Goal: Information Seeking & Learning: Find specific fact

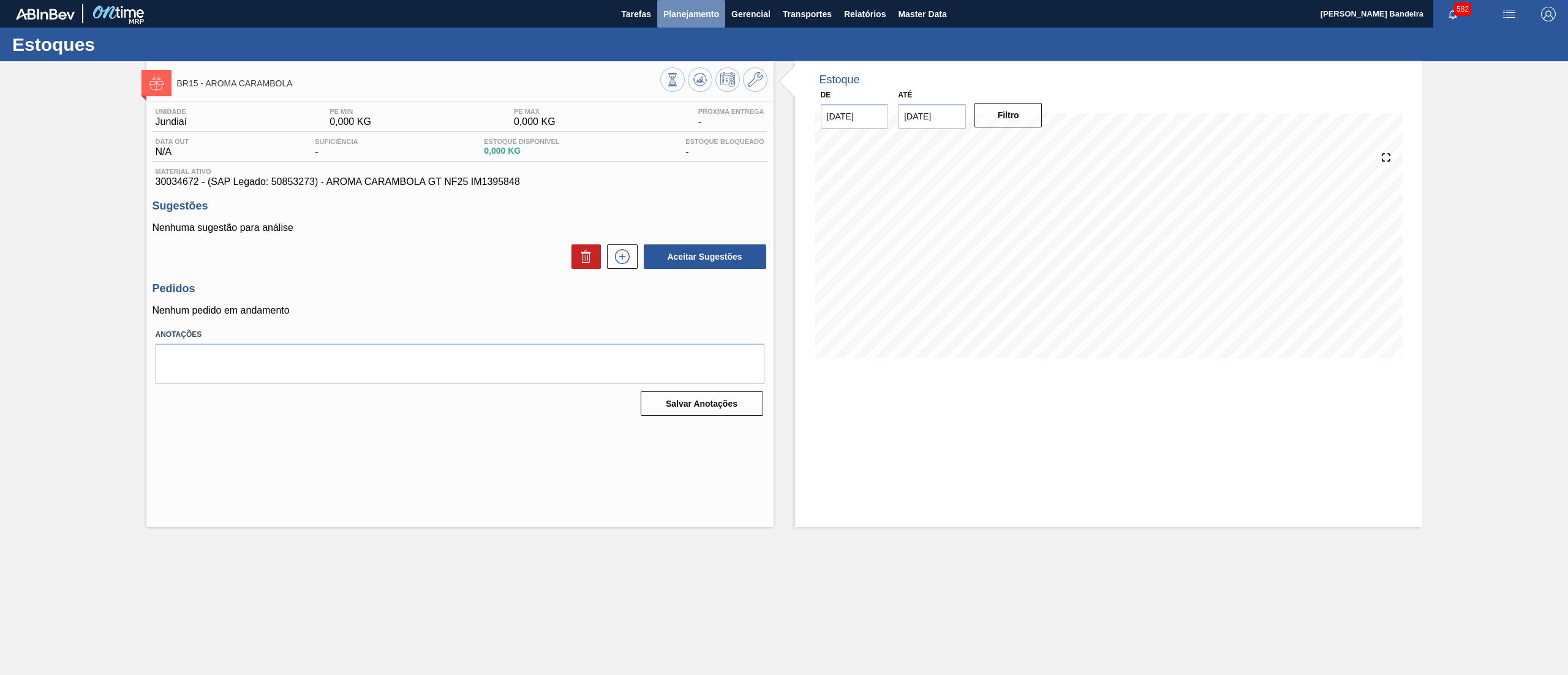
click at [686, 11] on span "Planejamento" at bounding box center [691, 14] width 56 height 15
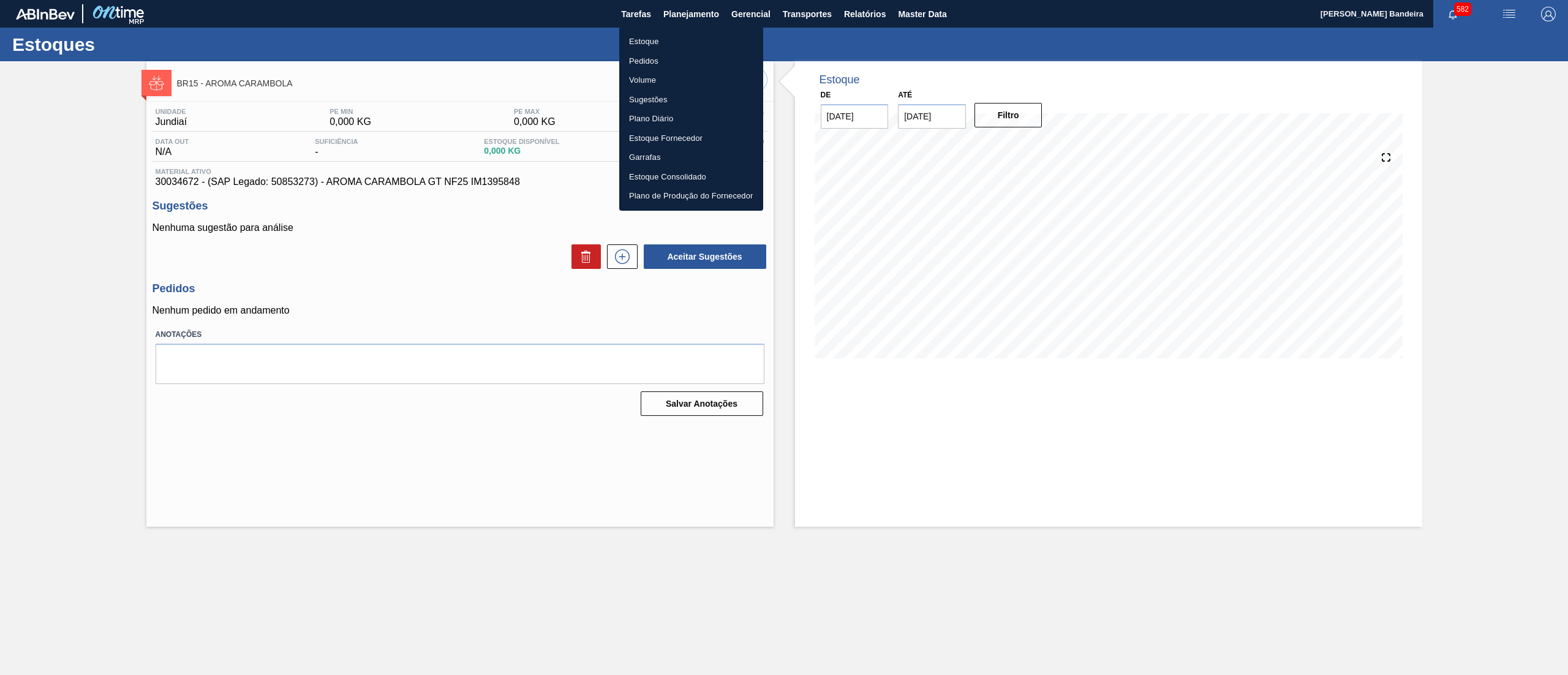
click at [692, 36] on li "Estoque" at bounding box center [691, 42] width 144 height 20
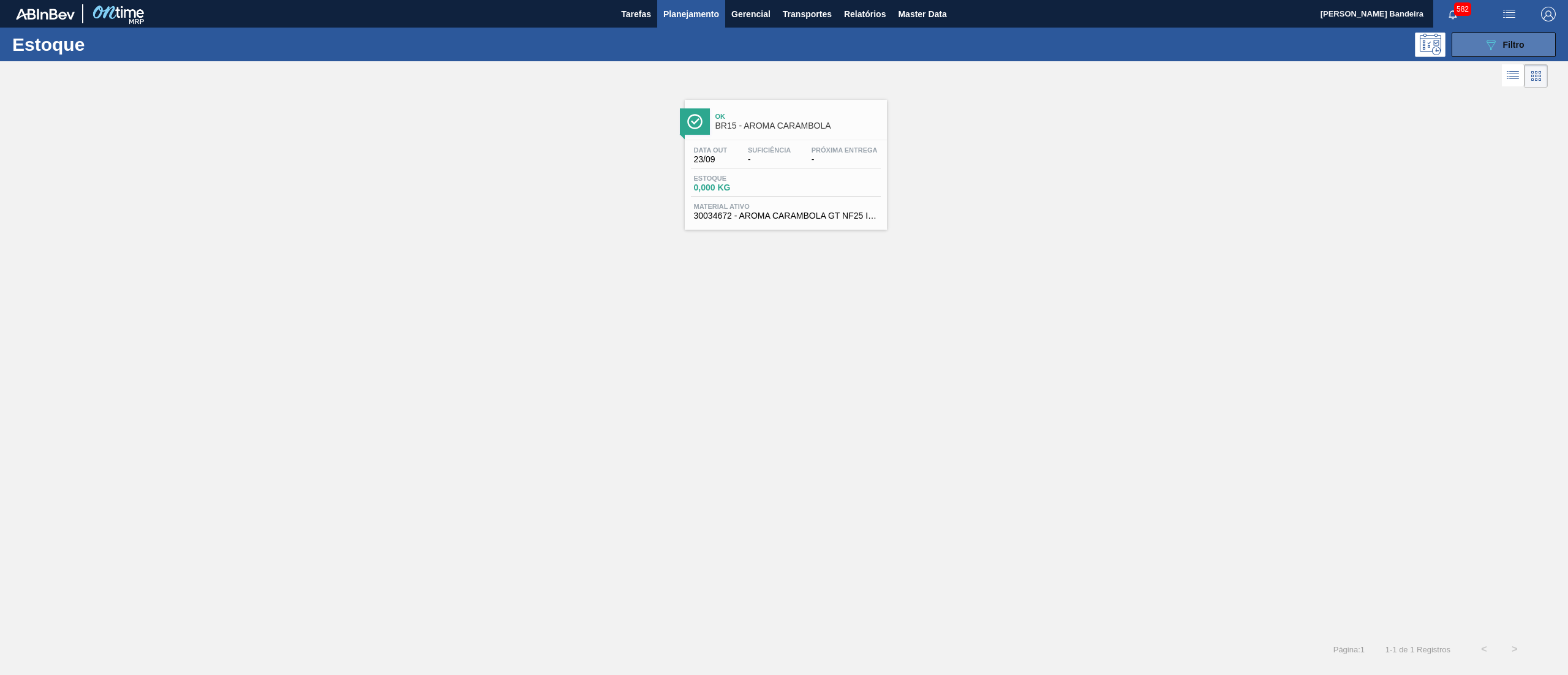
click at [1489, 36] on button "089F7B8B-B2A5-4AFE-B5C0-19BA573D28AC Filtro" at bounding box center [1503, 44] width 104 height 24
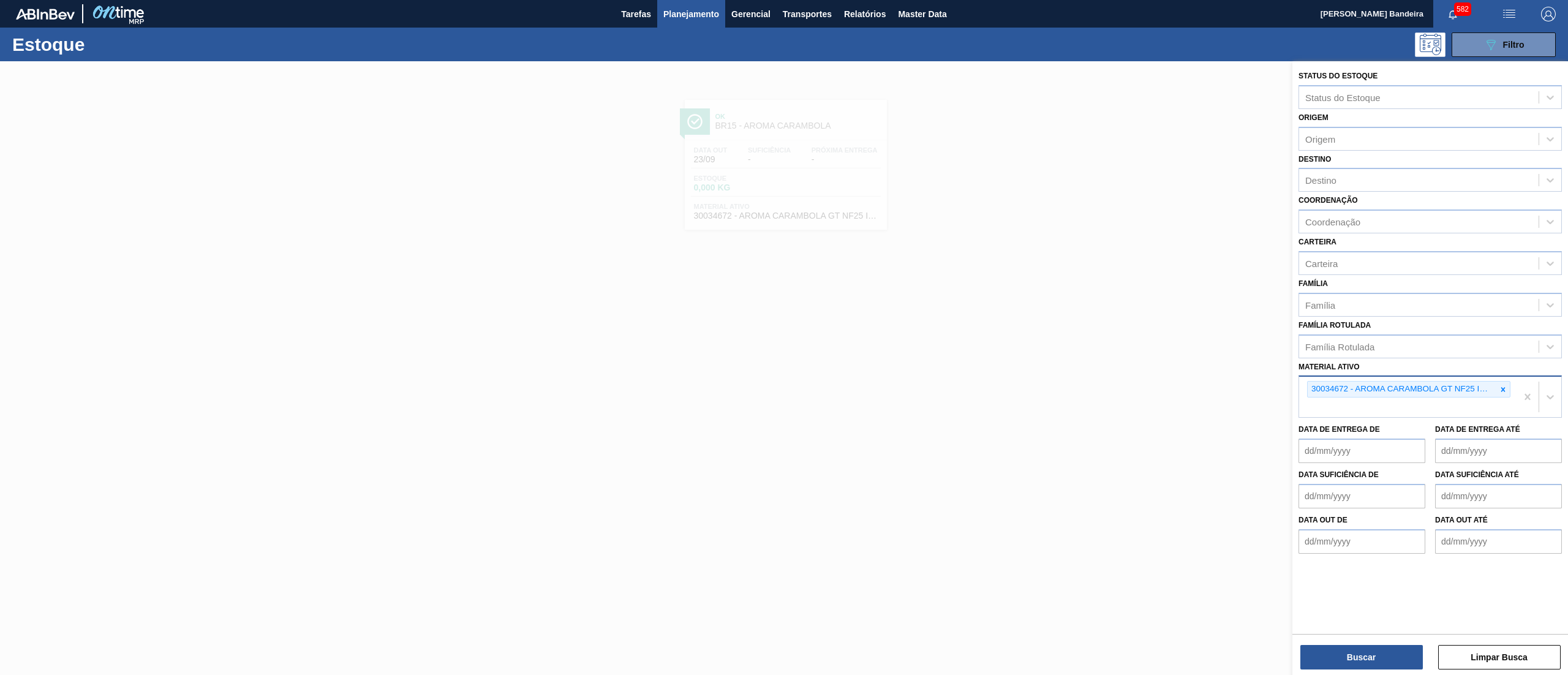
click at [1492, 386] on div "30034672 - AROMA CARAMBOLA GT NF25 IM1395848" at bounding box center [1402, 389] width 189 height 15
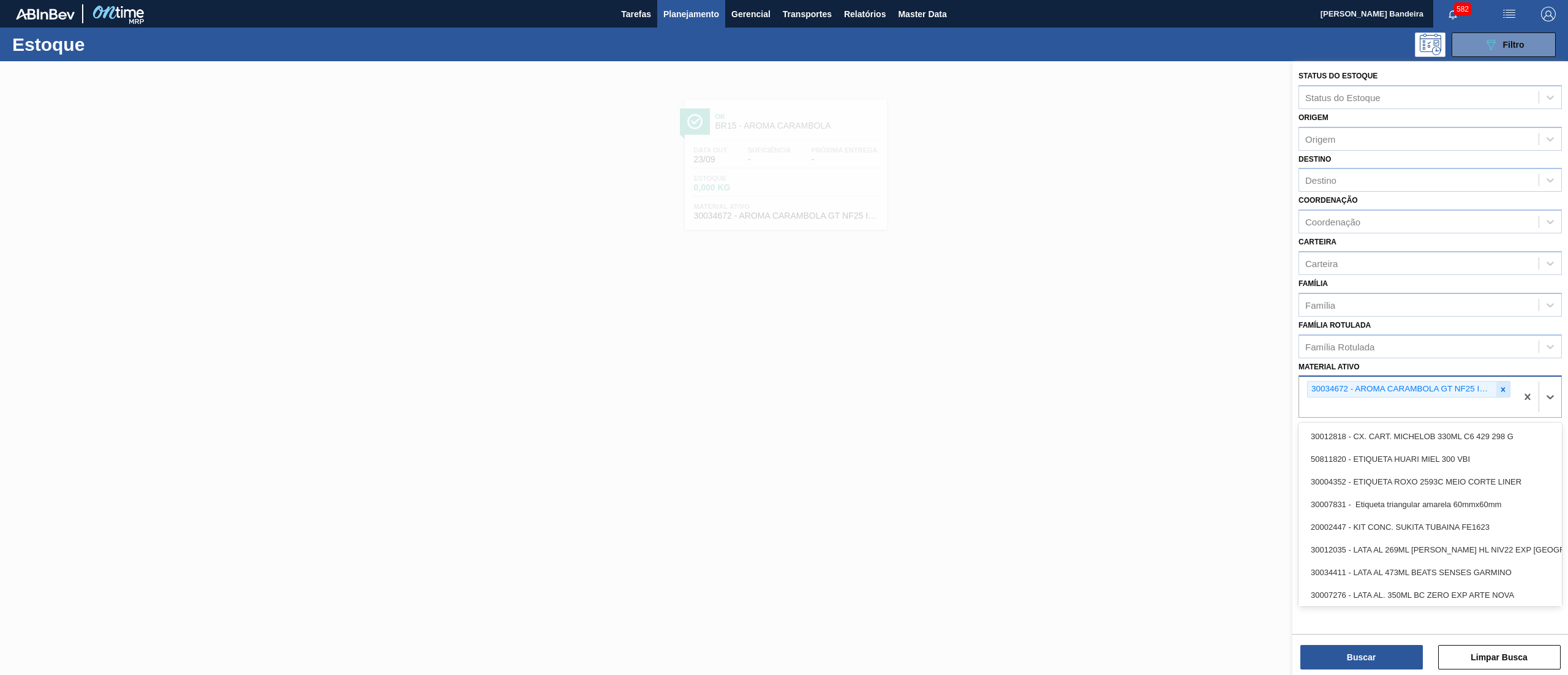
click at [1507, 384] on div at bounding box center [1503, 389] width 13 height 15
paste ativo "PCZ 600 AH"
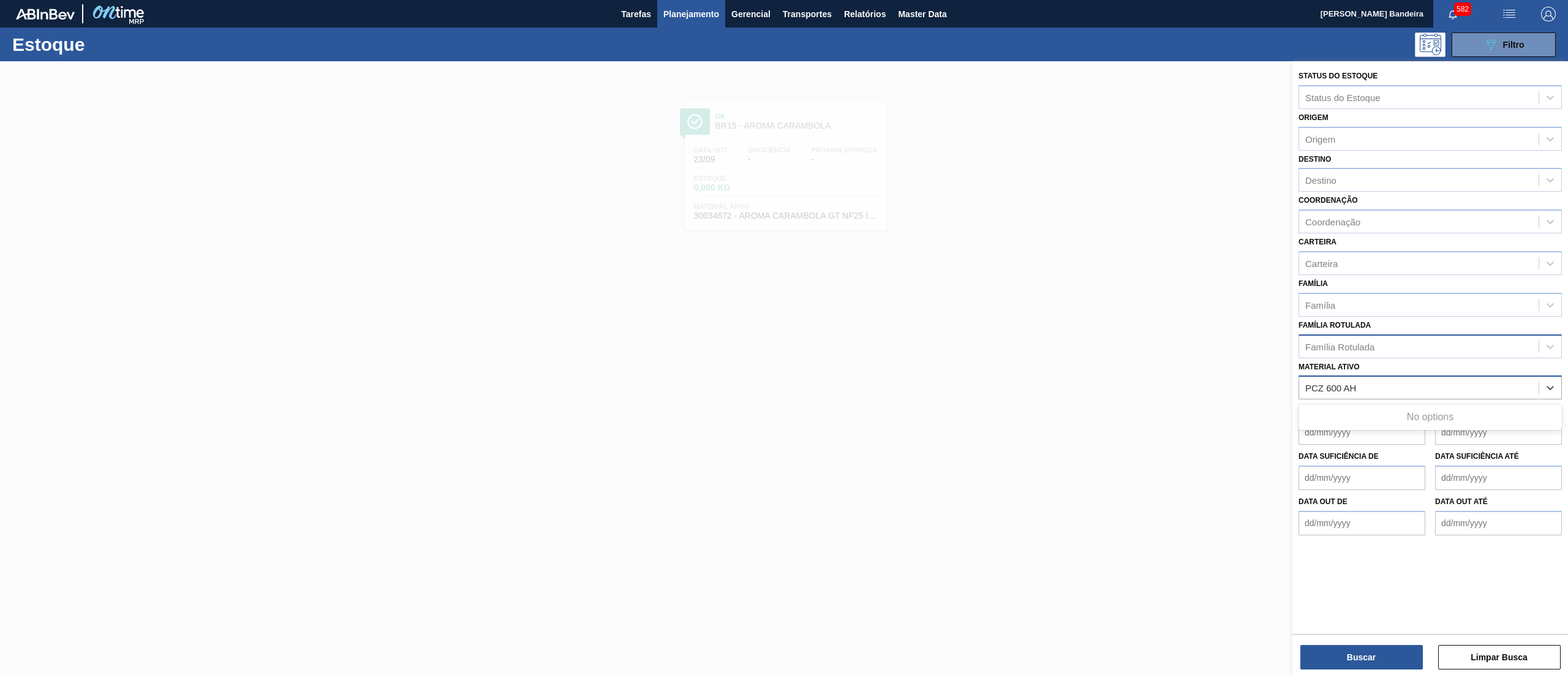
type ativo "PCZ 600 AH"
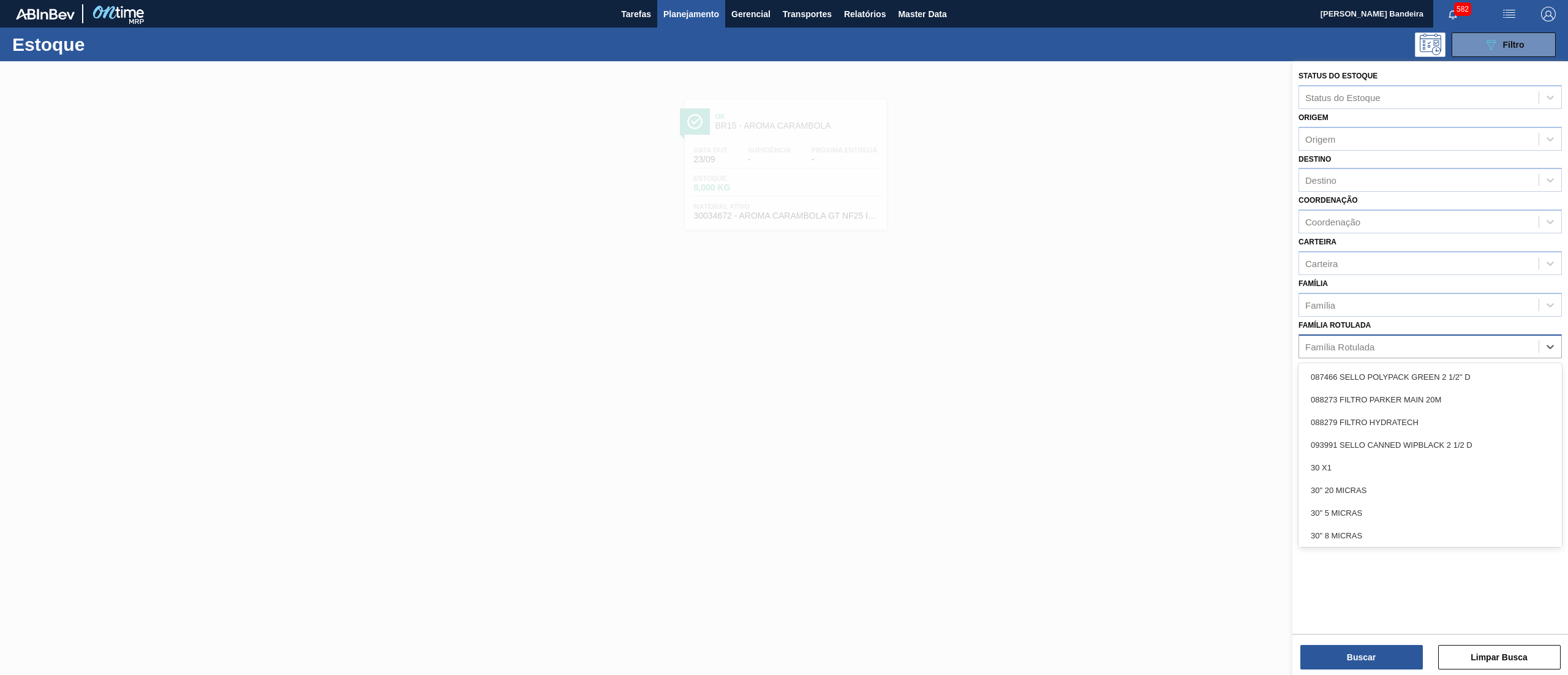
click at [1427, 352] on div "Família Rotulada" at bounding box center [1419, 345] width 240 height 17
paste Rotulada "PCZ 600 AH"
type Rotulada "PCZ 600 AH"
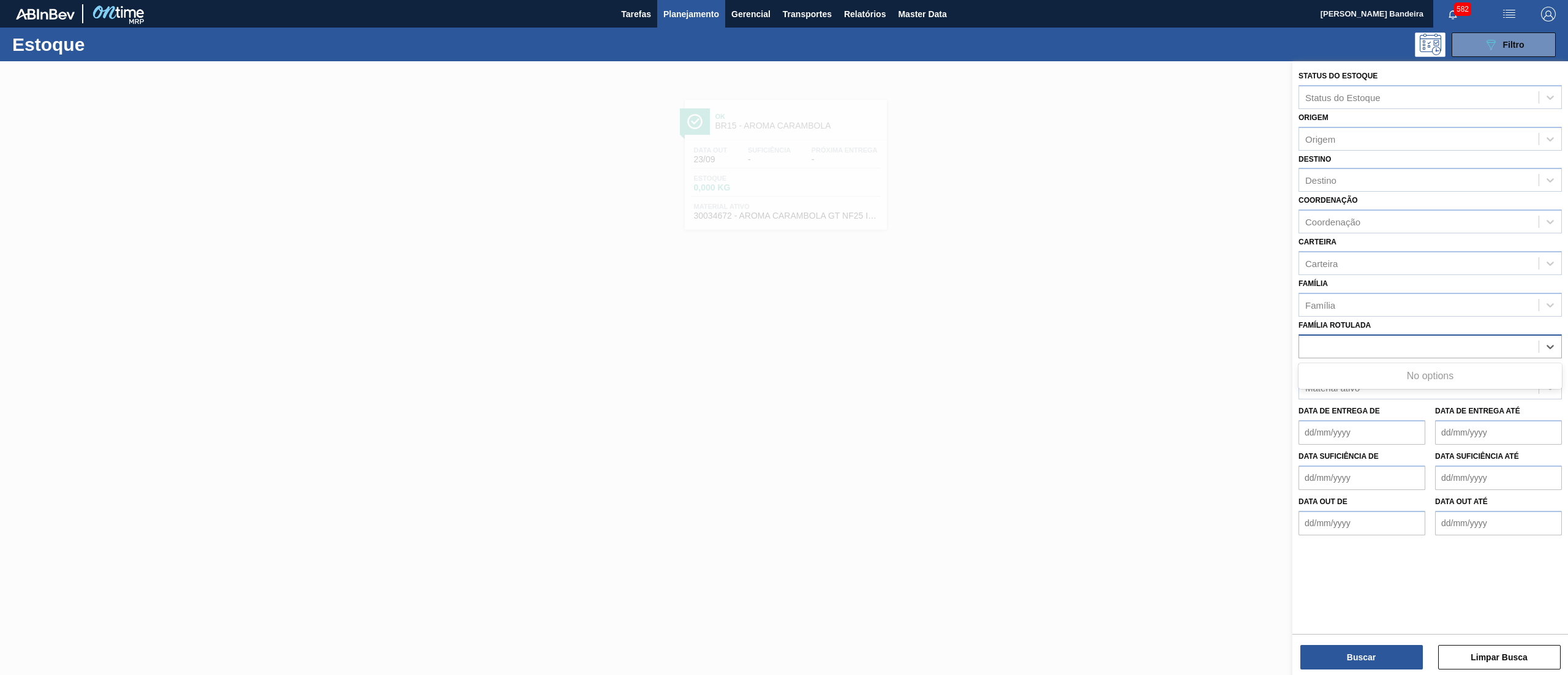
click at [1402, 345] on div "PCZ 600 AH" at bounding box center [1419, 345] width 240 height 17
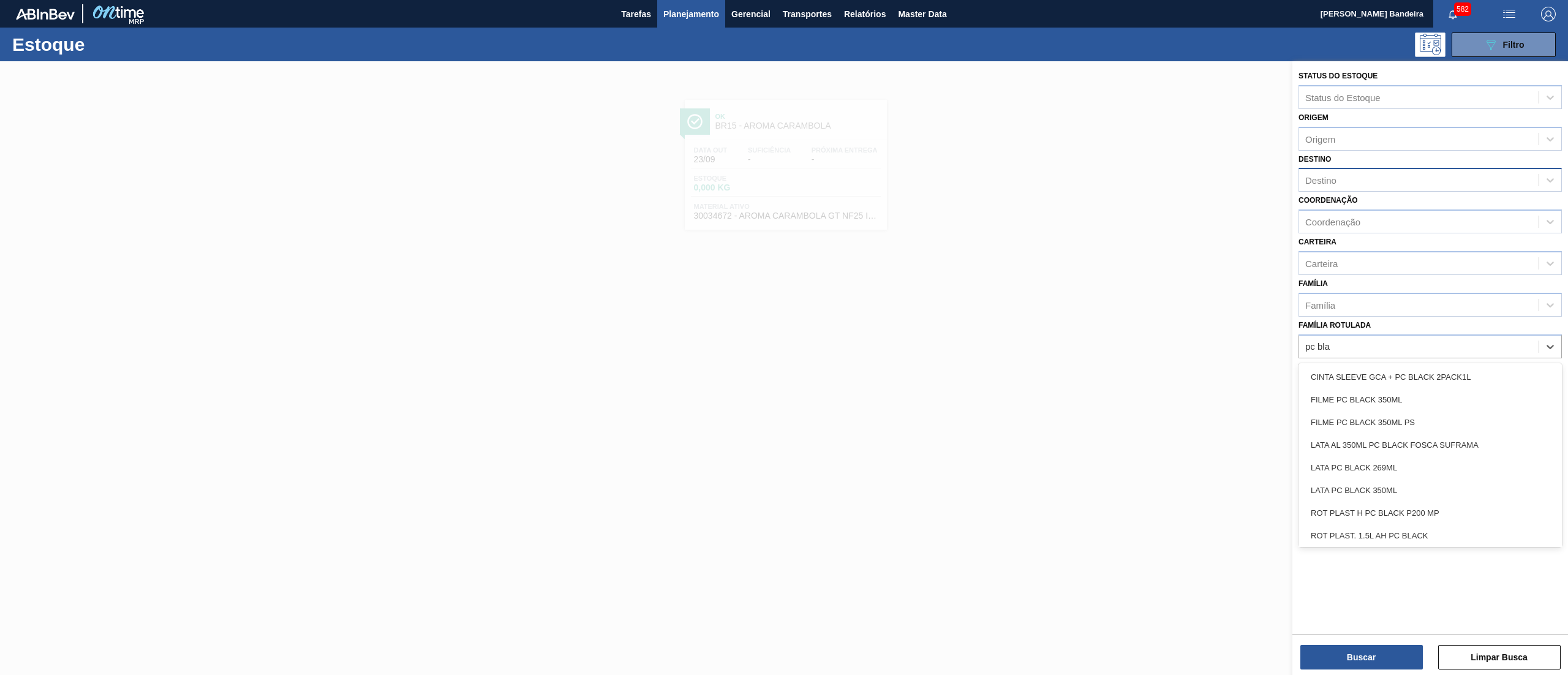
type Rotulada "pc bla"
click at [1369, 174] on div "Destino" at bounding box center [1419, 180] width 240 height 17
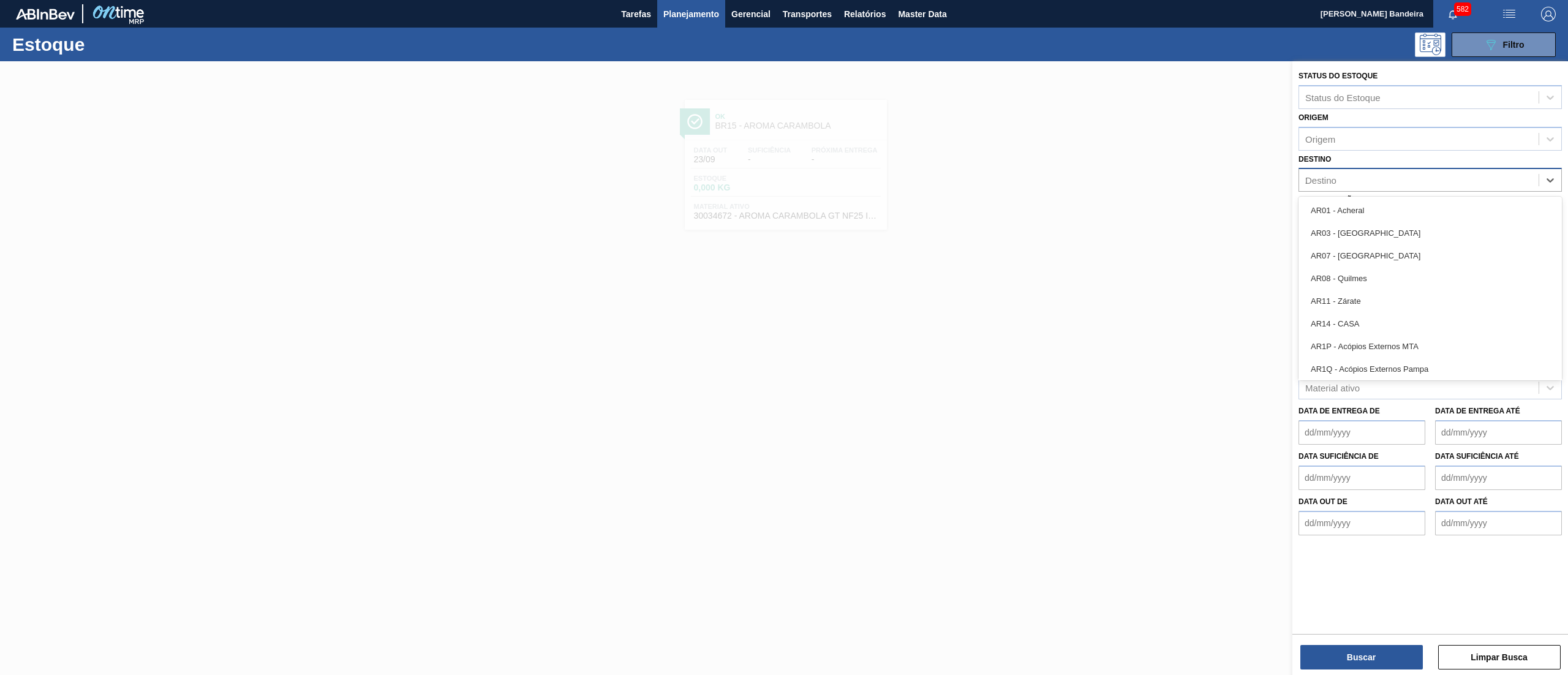
type input "23"
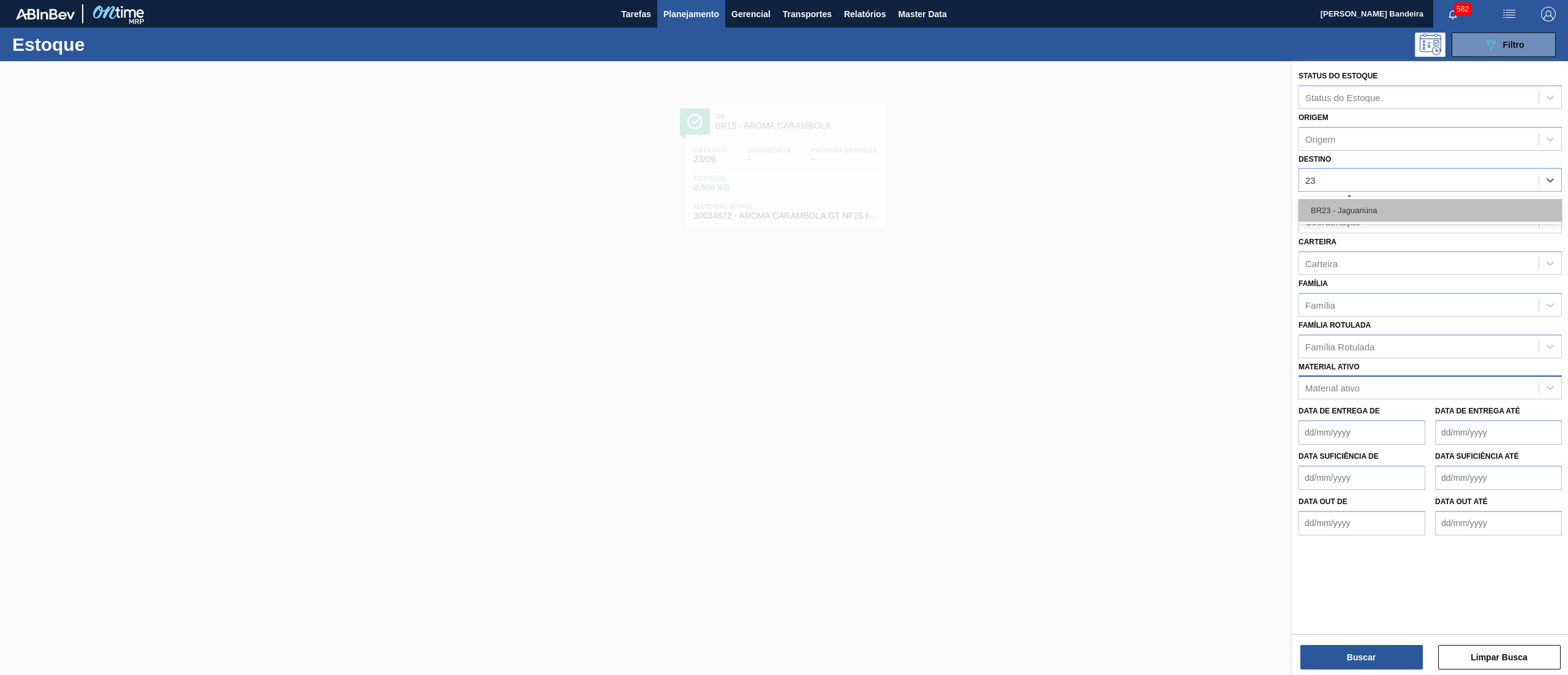
click at [1390, 205] on div "BR23 - Jaguariúna" at bounding box center [1430, 210] width 263 height 22
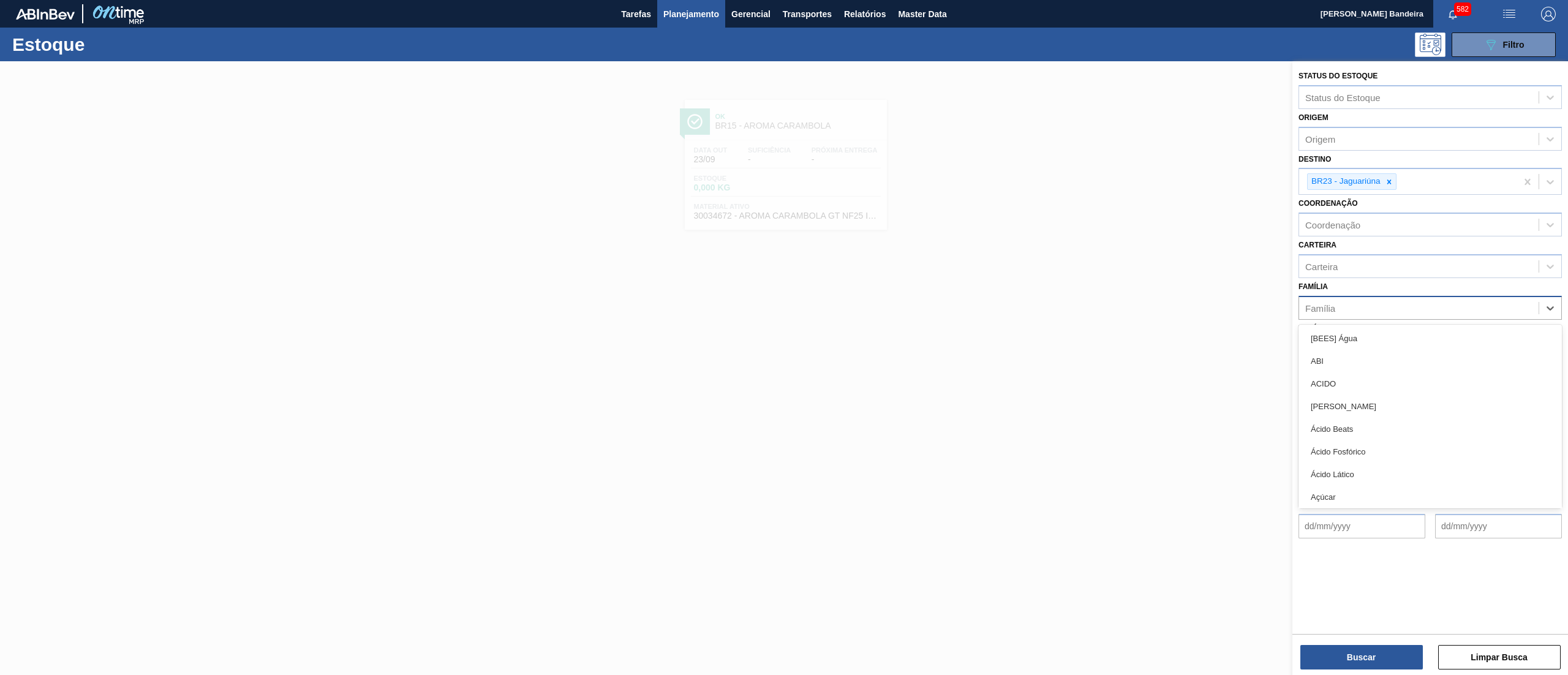
click at [1340, 299] on div "Família" at bounding box center [1419, 307] width 240 height 17
type input "plásti"
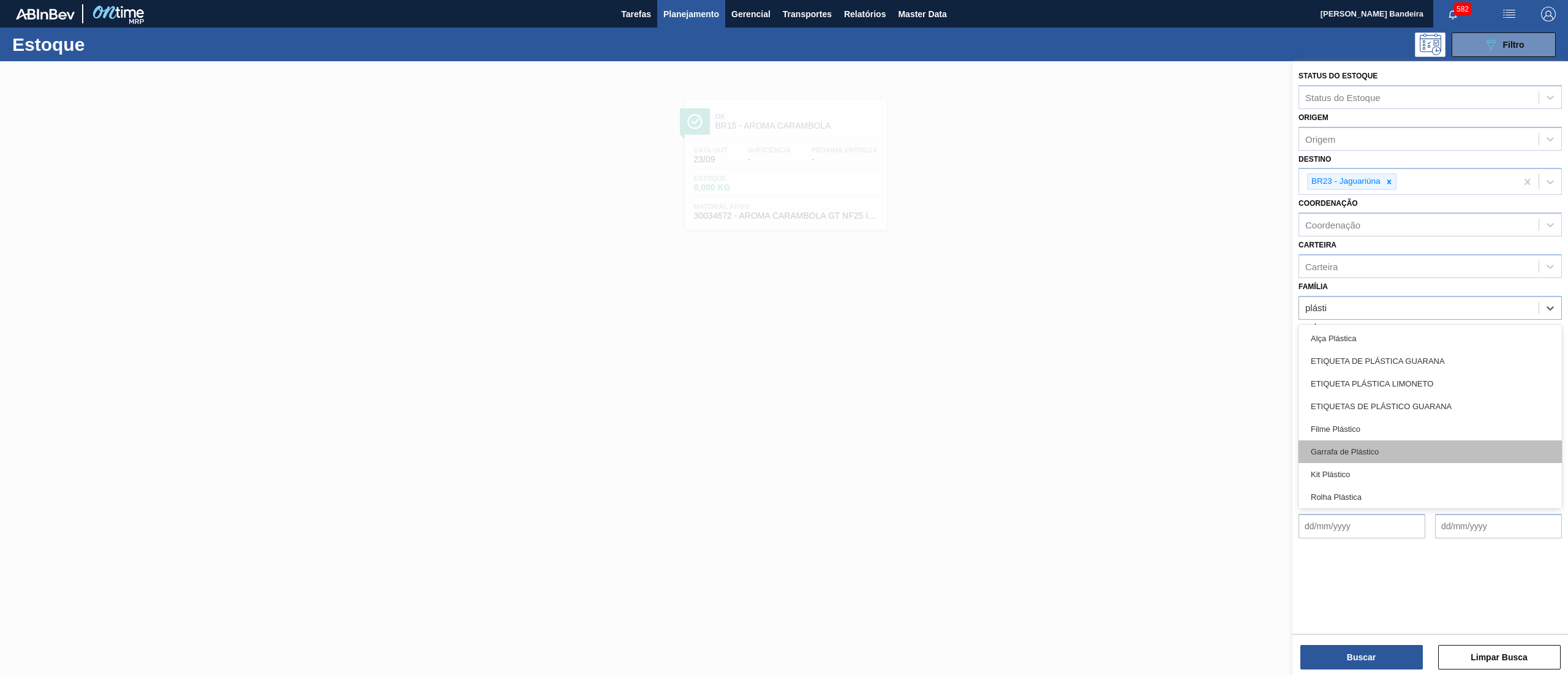
scroll to position [47, 0]
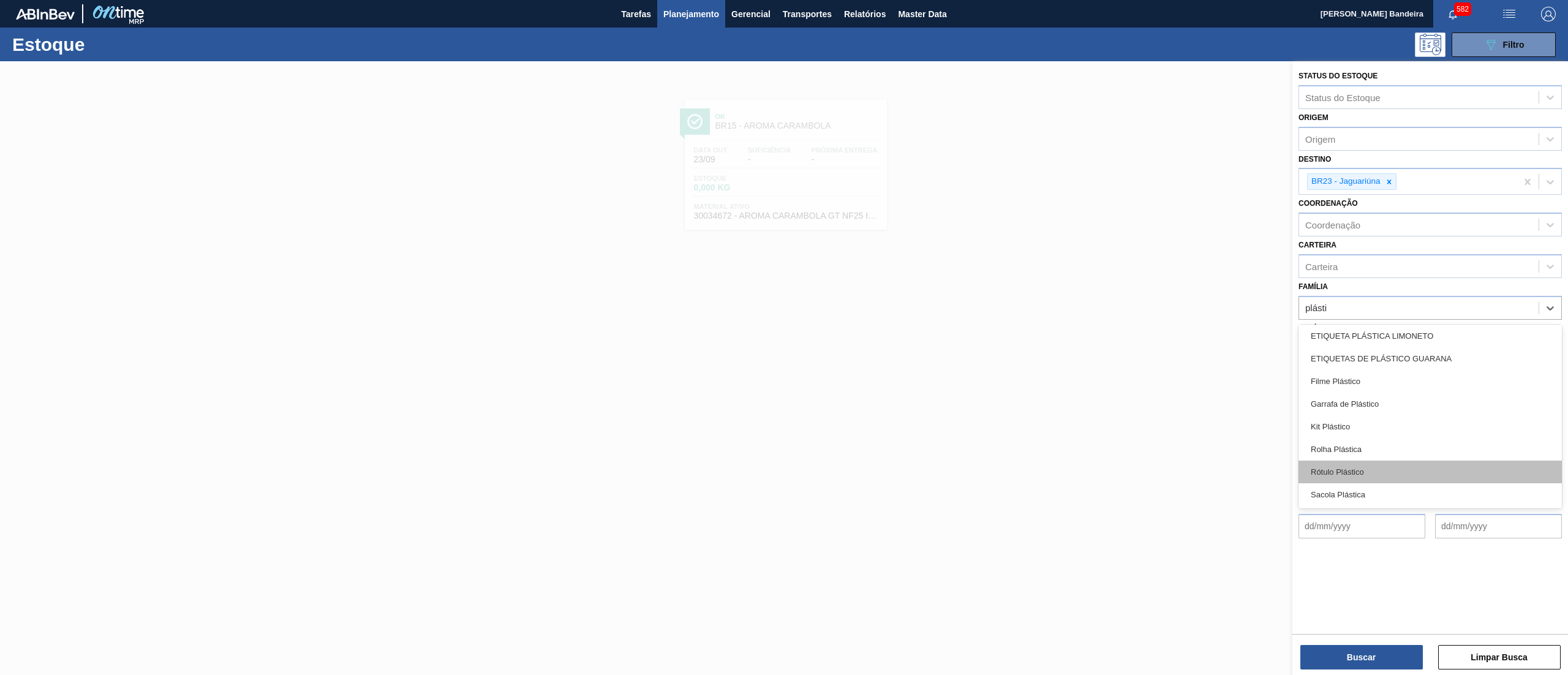
click at [1392, 475] on div "Rótulo Plástico" at bounding box center [1430, 471] width 263 height 22
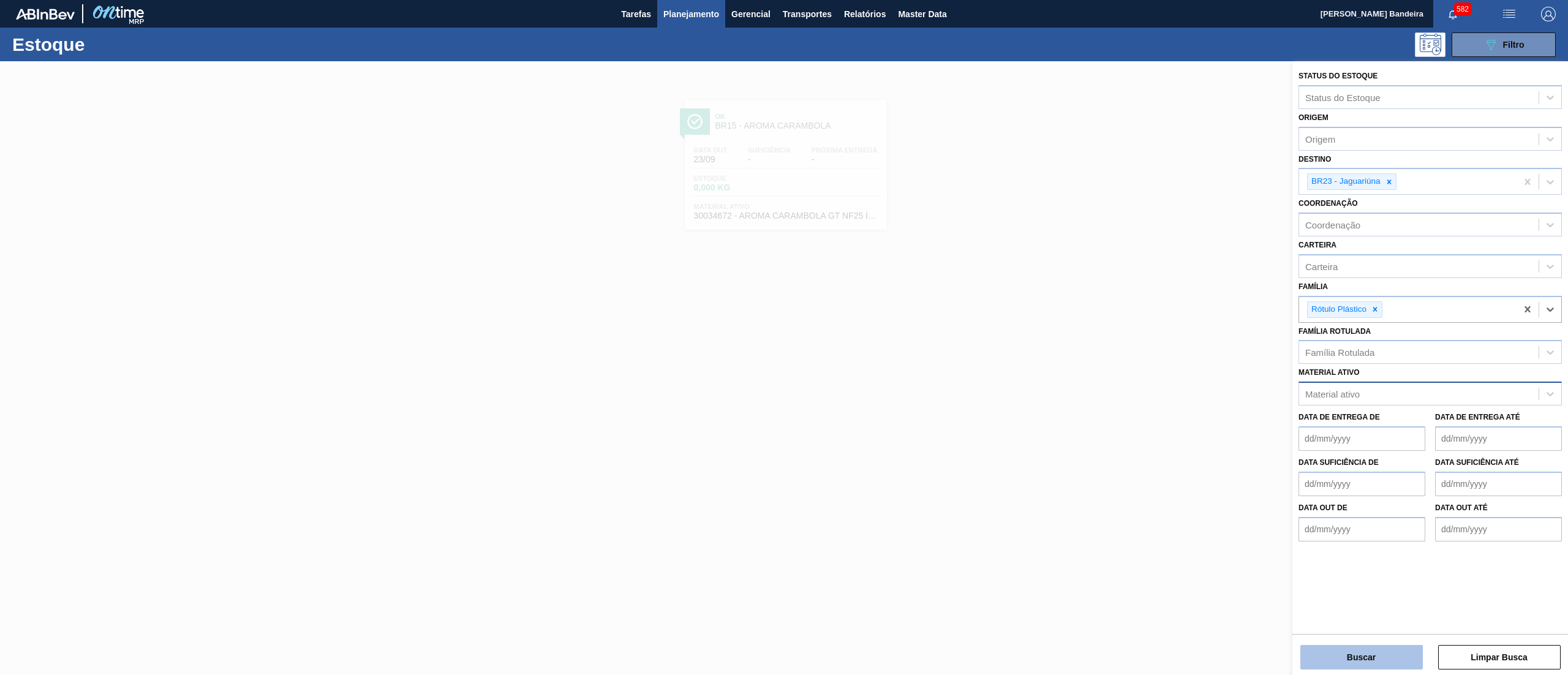
click at [1372, 648] on button "Buscar" at bounding box center [1361, 657] width 122 height 24
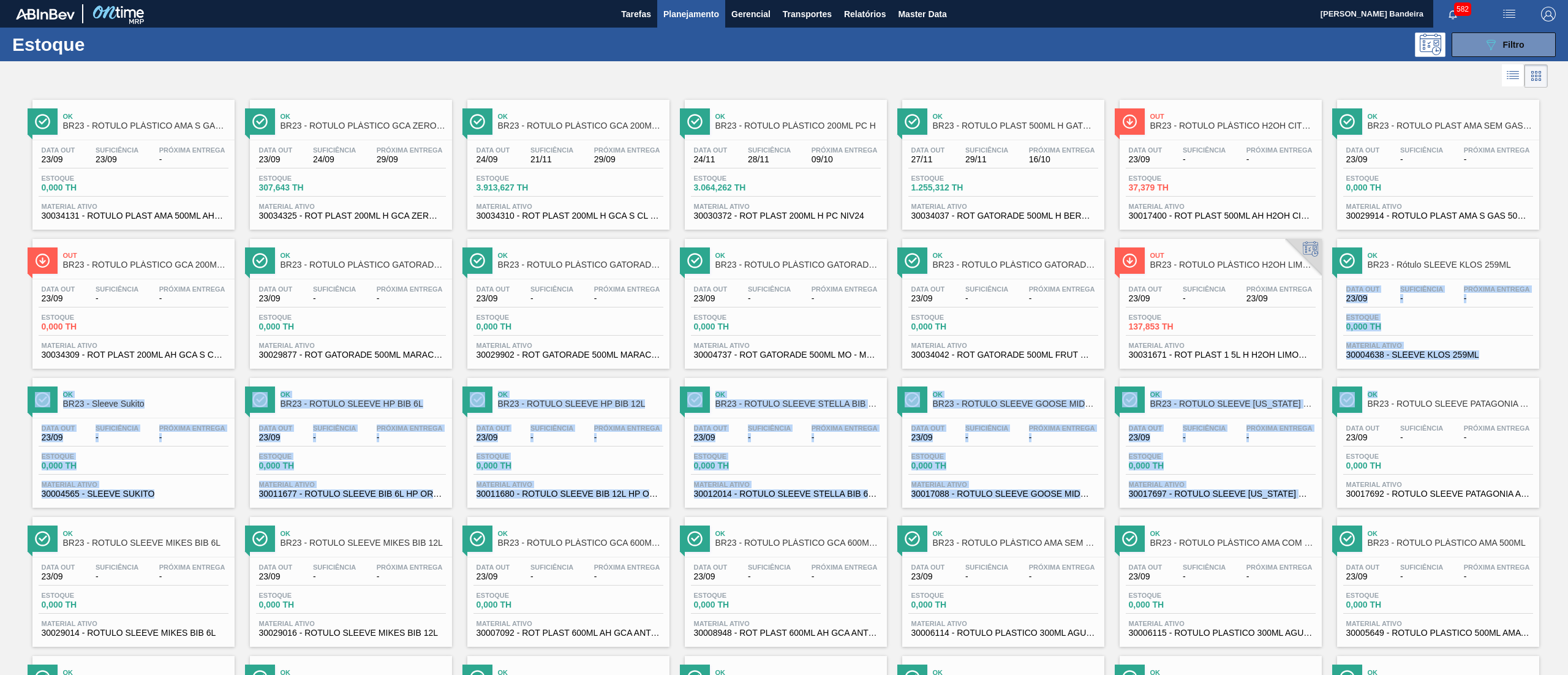
drag, startPoint x: 1566, startPoint y: 269, endPoint x: 1566, endPoint y: 371, distance: 102.0
click at [1566, 371] on main "Tarefas Planejamento Gerencial Transportes Relatórios Master Data [PERSON_NAME]…" at bounding box center [784, 337] width 1568 height 675
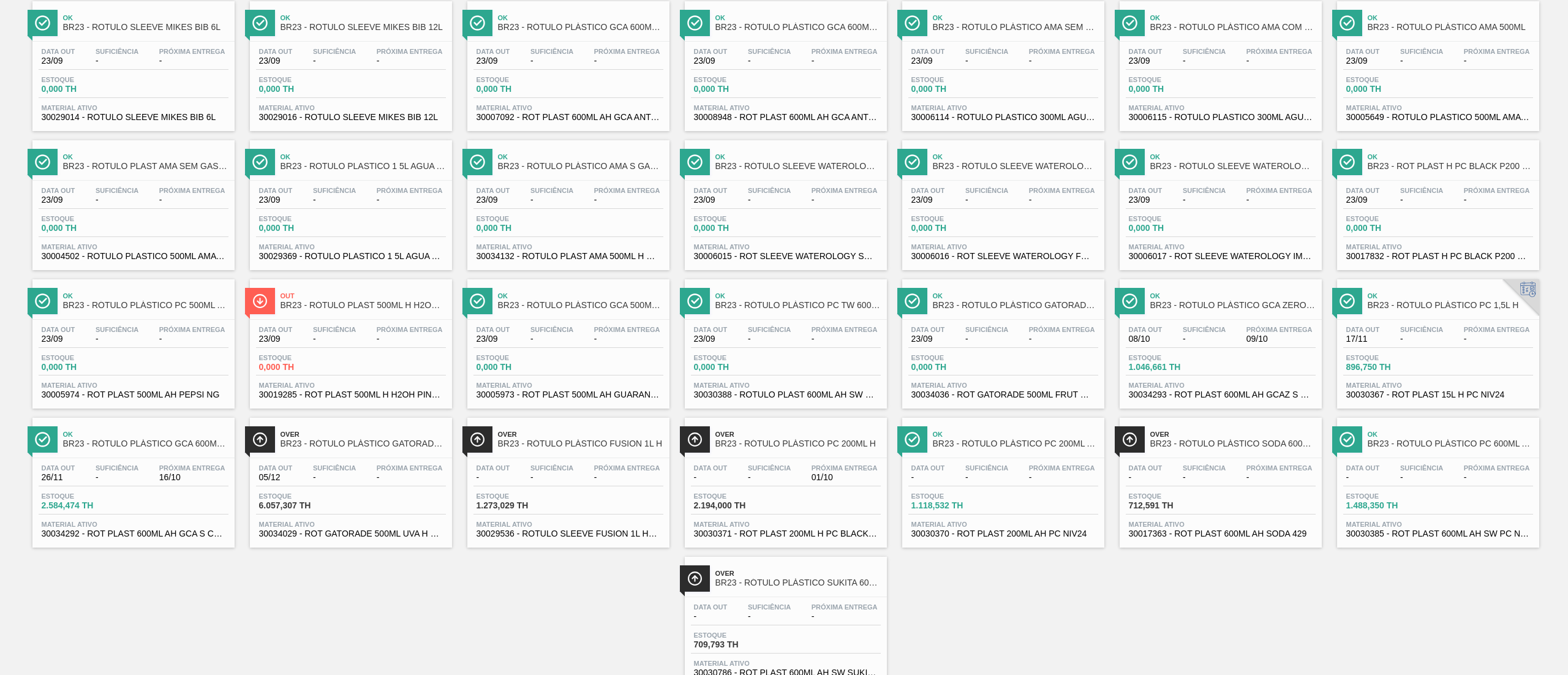
scroll to position [545, 0]
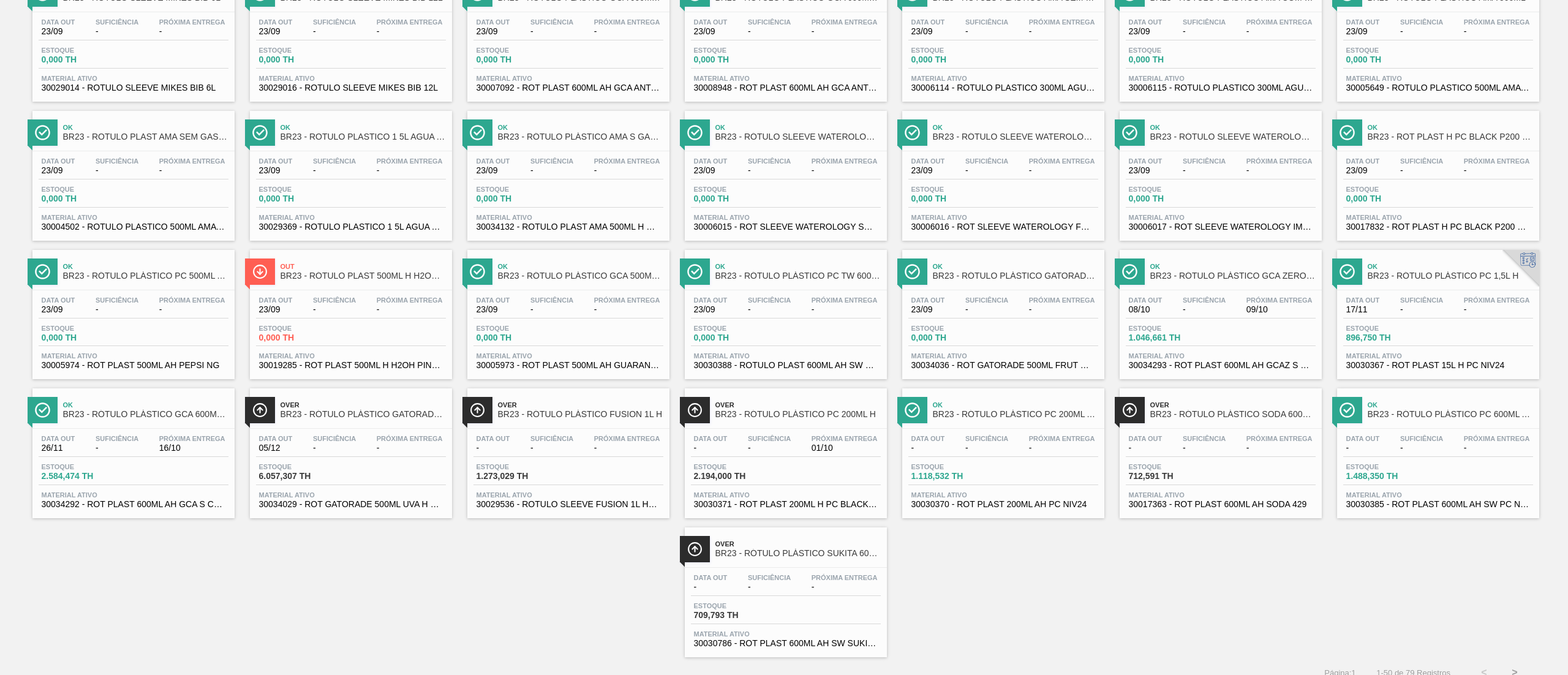
click at [1058, 579] on div "Ok BR23 - RÓTULO PLÁSTICO AMA S GAS 500ML AH Data [DATE] Suficiência 23/09 Próx…" at bounding box center [784, 101] width 1568 height 1111
click at [1491, 506] on span "30030385 - ROT PLAST 600ML AH SW PC NIV24" at bounding box center [1437, 504] width 184 height 9
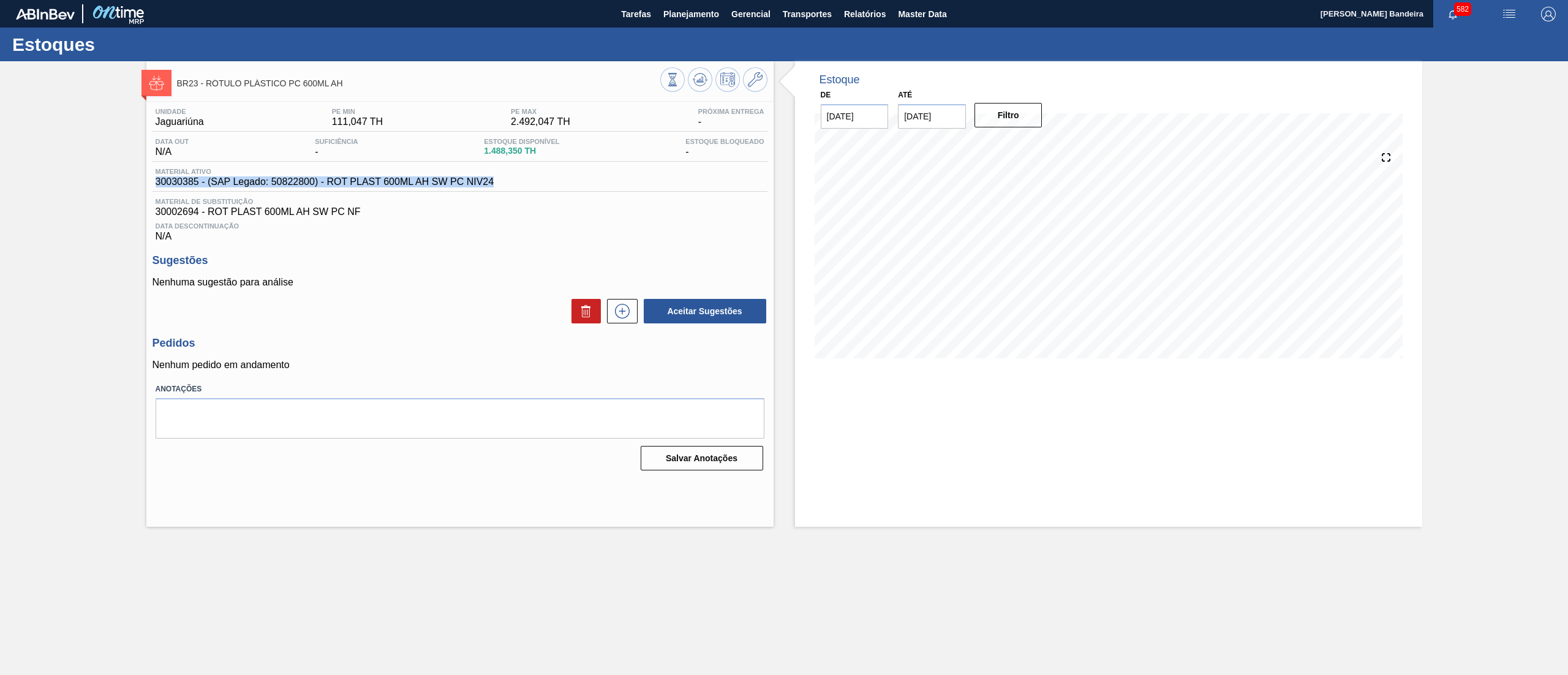
drag, startPoint x: 499, startPoint y: 188, endPoint x: 131, endPoint y: 181, distance: 368.1
click at [131, 181] on div "BR23 - RÓTULO PLÁSTICO PC 600ML AH Unidade Jaguariúna PE MIN 111,047 TH PE MAX …" at bounding box center [784, 294] width 1568 height 465
copy span "30030385 - (SAP Legado: 50822800) - ROT PLAST 600ML AH SW PC NIV24"
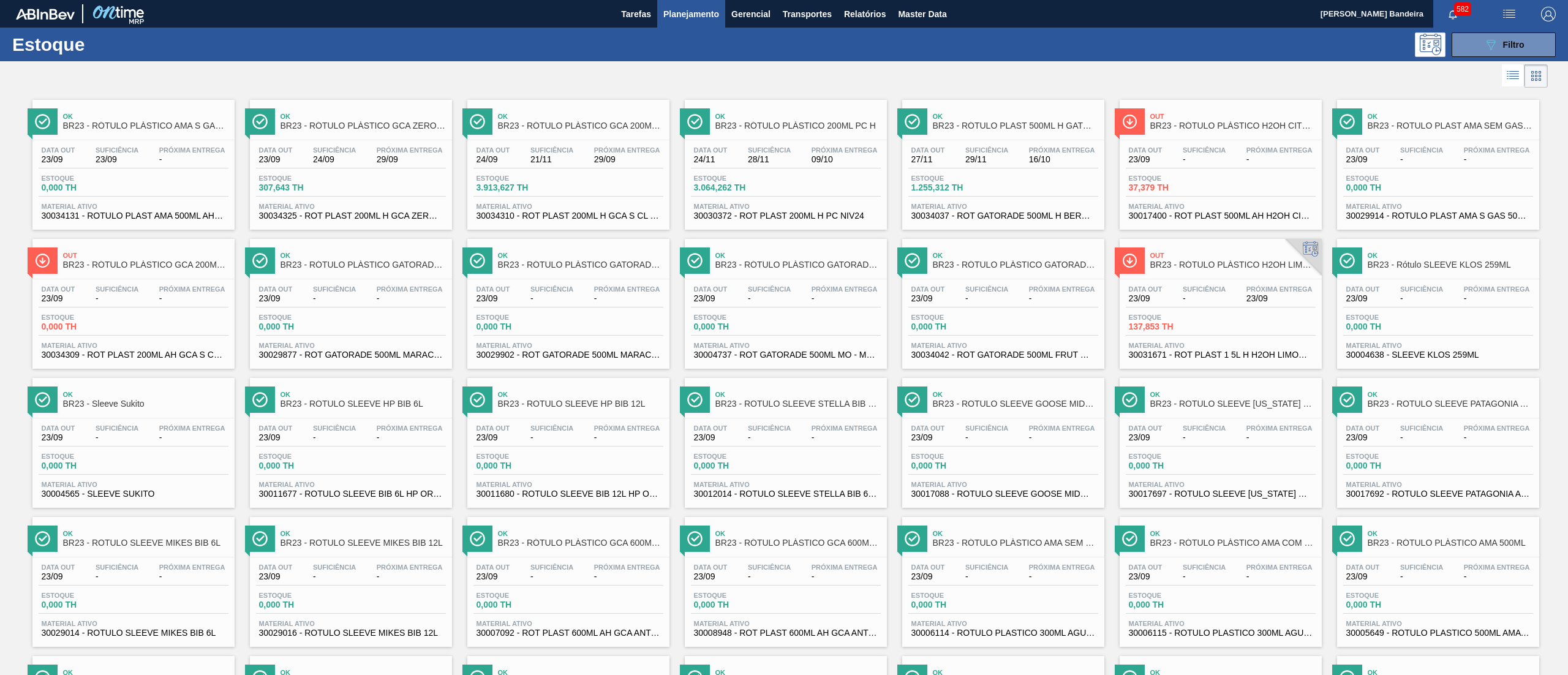
scroll to position [562, 0]
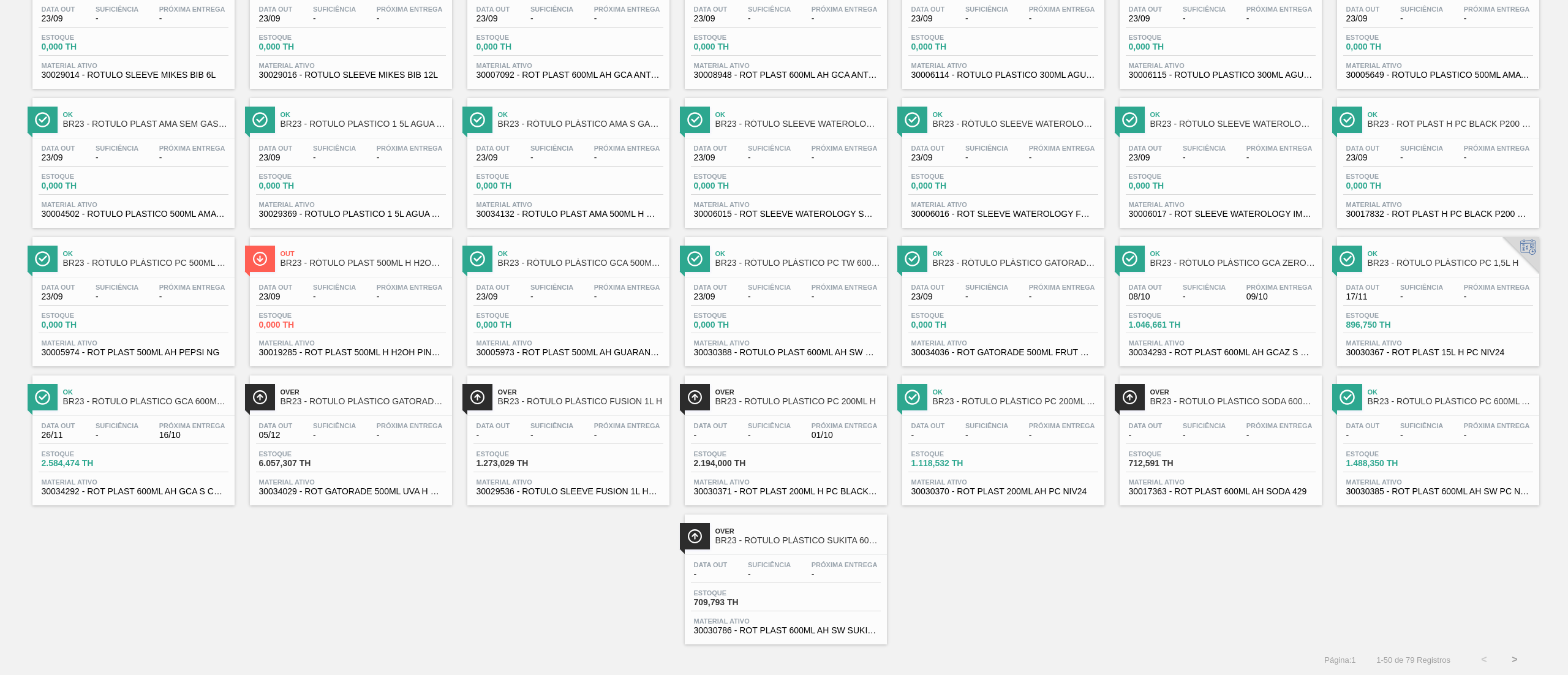
click at [1517, 654] on button ">" at bounding box center [1514, 659] width 31 height 31
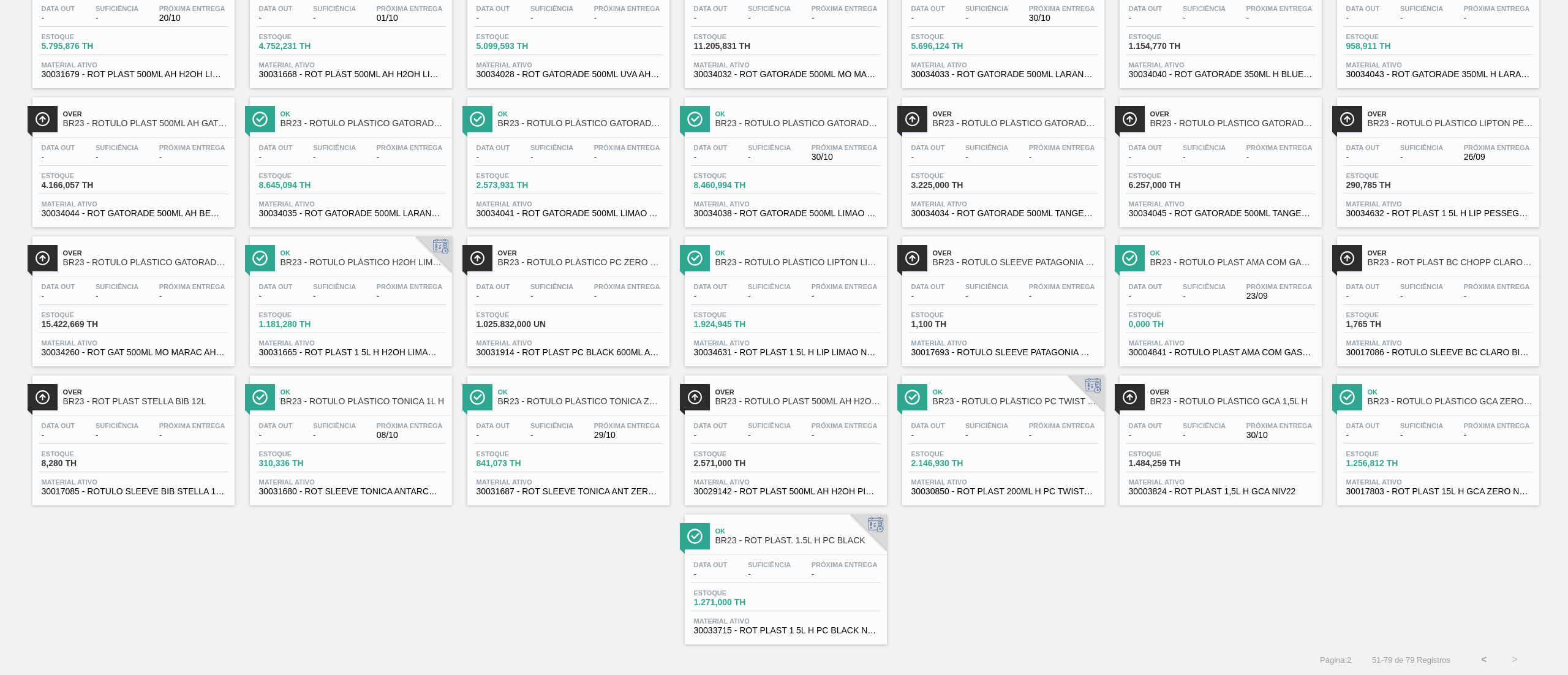
scroll to position [0, 0]
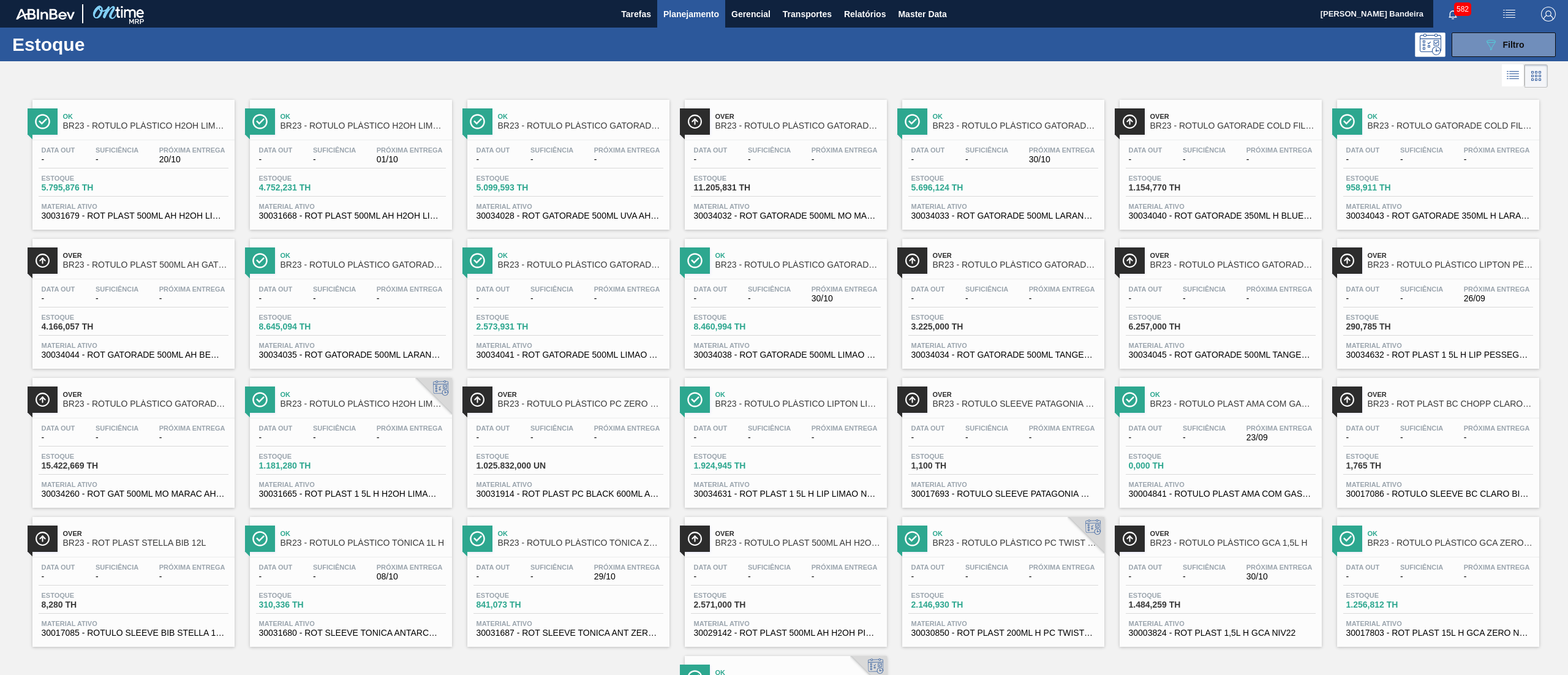
click at [554, 499] on span "30031914 - ROT PLAST PC BLACK 600ML AH NIV24" at bounding box center [568, 494] width 184 height 9
